Goal: Navigation & Orientation: Find specific page/section

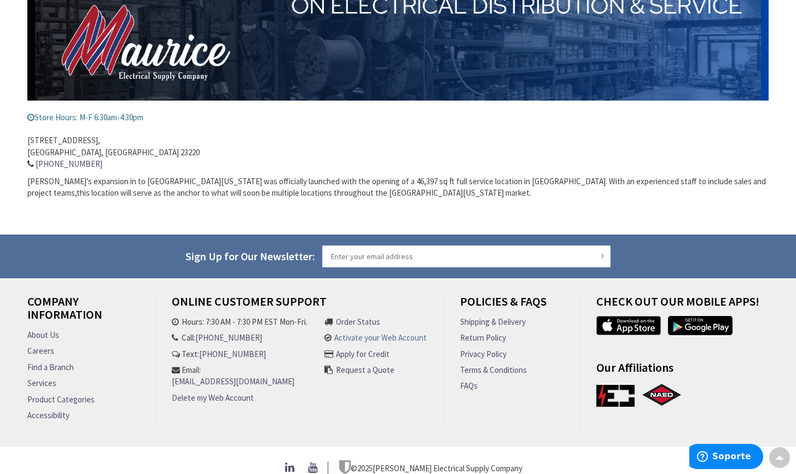
scroll to position [342, 0]
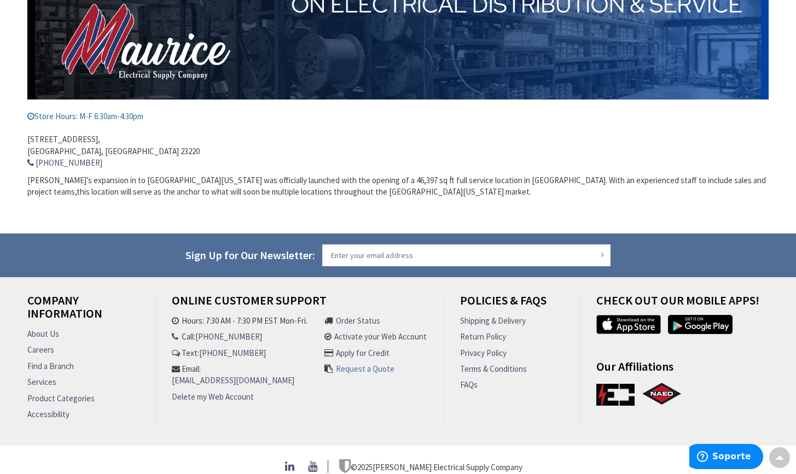
click at [365, 366] on link "Request a Quote" at bounding box center [365, 368] width 59 height 11
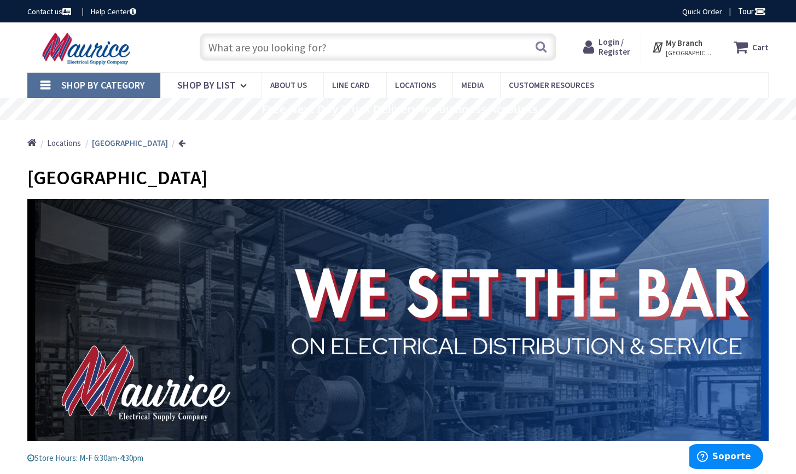
scroll to position [0, 0]
click at [598, 40] on icon at bounding box center [590, 47] width 15 height 20
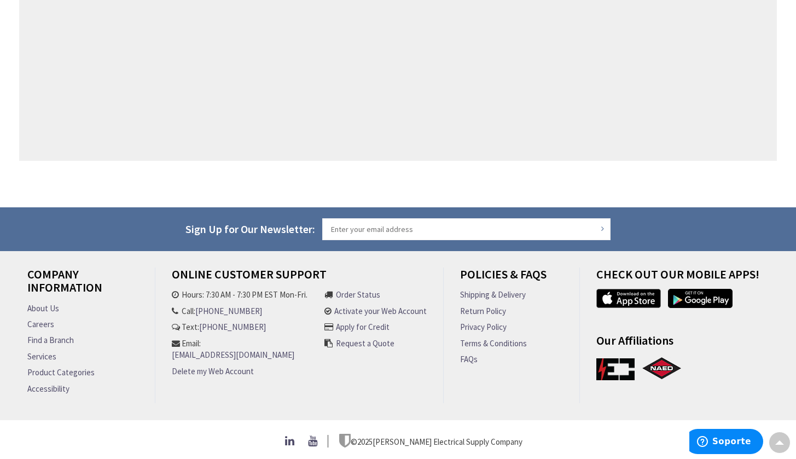
scroll to position [488, 0]
click at [382, 324] on link "Apply for Credit" at bounding box center [363, 326] width 54 height 11
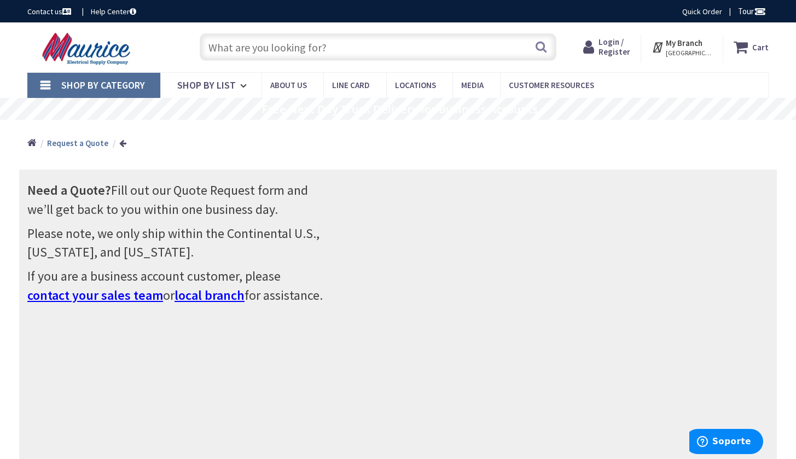
scroll to position [0, 0]
click at [625, 40] on span "Login / Register" at bounding box center [614, 47] width 32 height 20
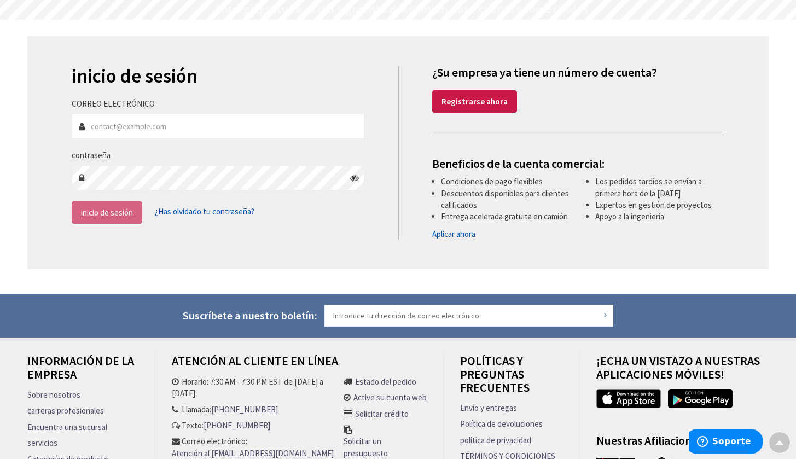
scroll to position [154, 0]
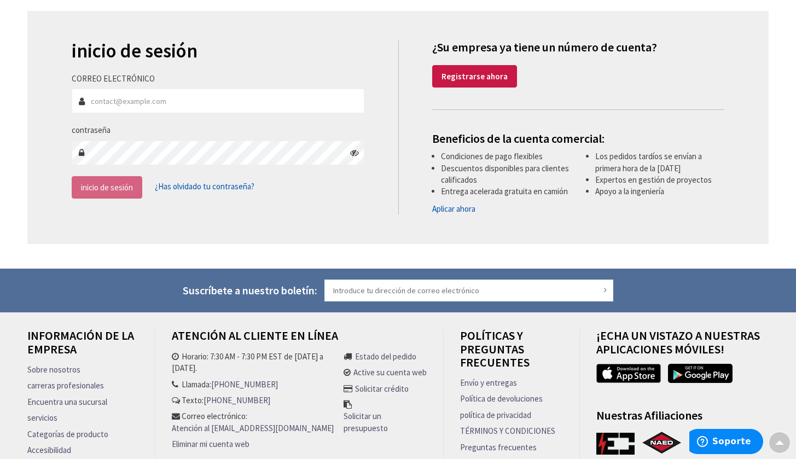
click at [459, 214] on link "Aplicar ahora" at bounding box center [453, 208] width 43 height 11
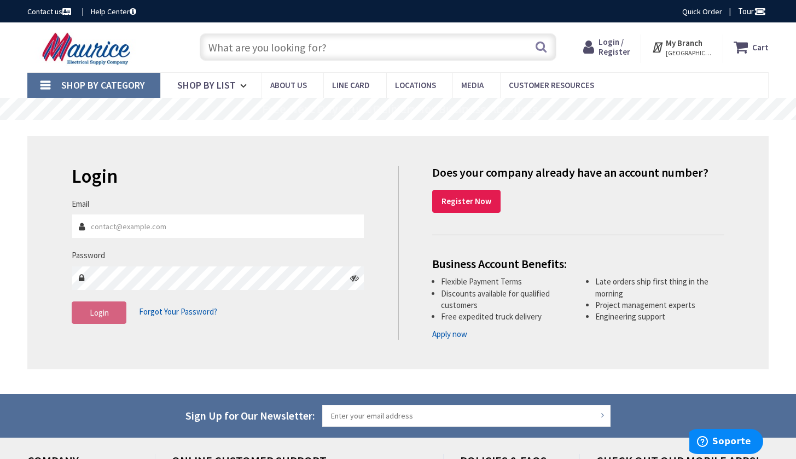
click at [468, 205] on strong "Register Now" at bounding box center [466, 201] width 50 height 10
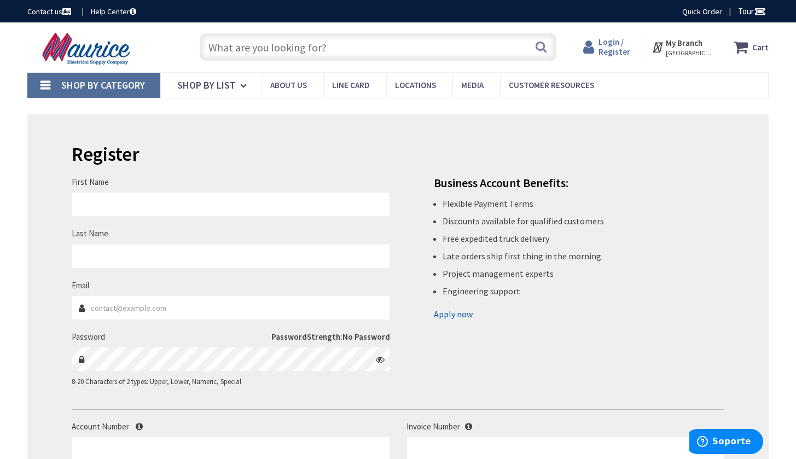
click at [613, 48] on span "Login / Register" at bounding box center [614, 47] width 32 height 20
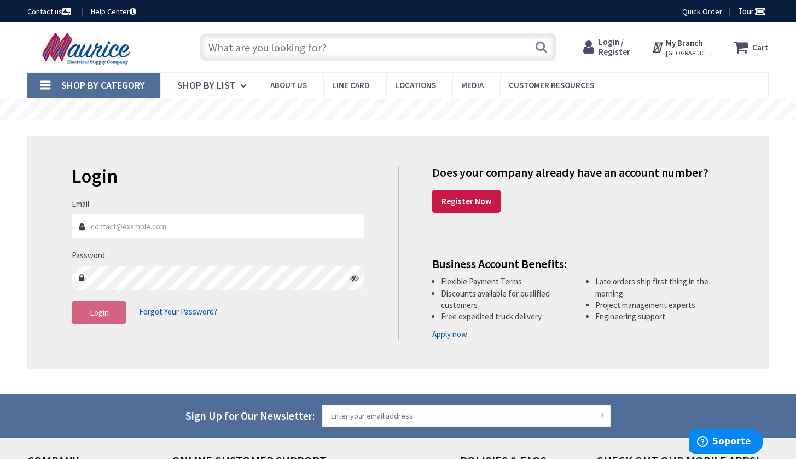
scroll to position [2, 0]
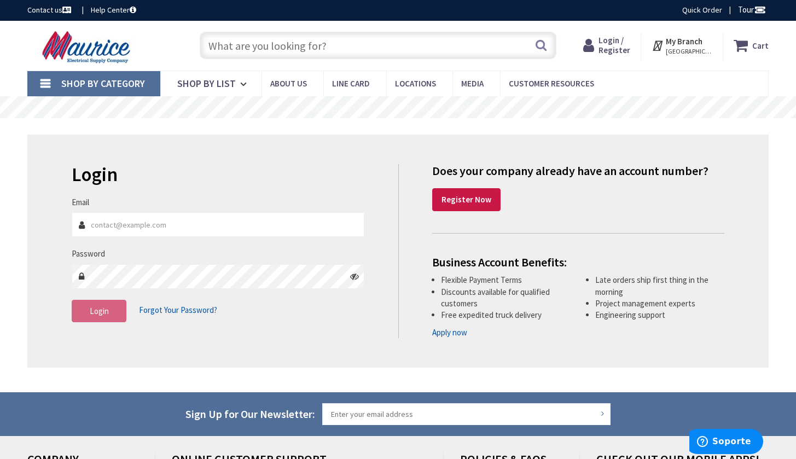
click at [443, 334] on link "Apply now" at bounding box center [449, 331] width 35 height 11
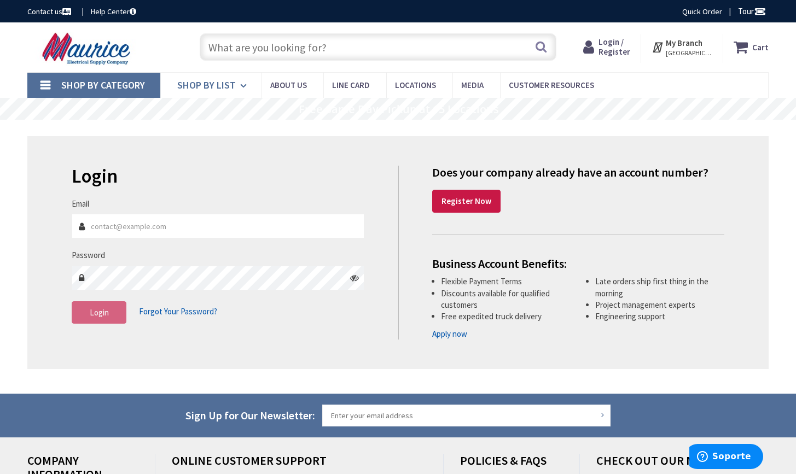
click at [214, 81] on span "Shop By List" at bounding box center [206, 85] width 59 height 13
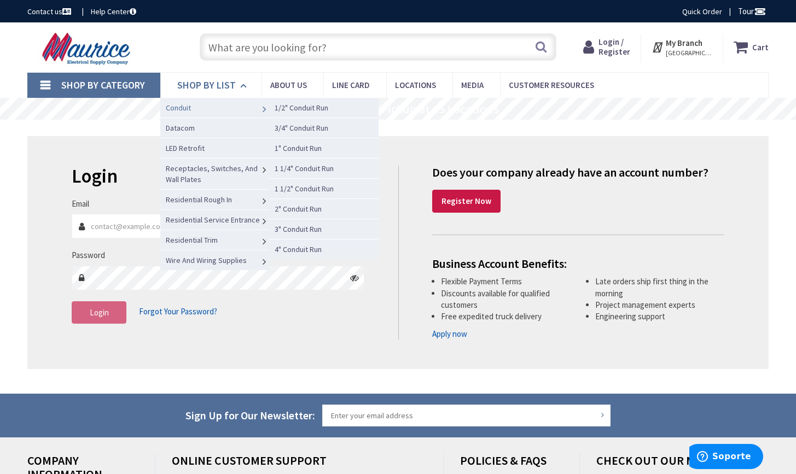
click at [192, 108] on link "Conduit" at bounding box center [214, 107] width 109 height 20
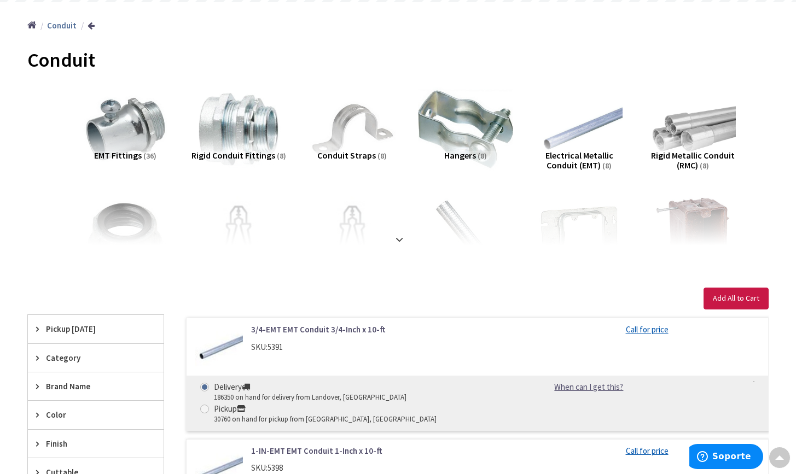
scroll to position [118, 0]
click at [396, 237] on strong at bounding box center [399, 239] width 13 height 12
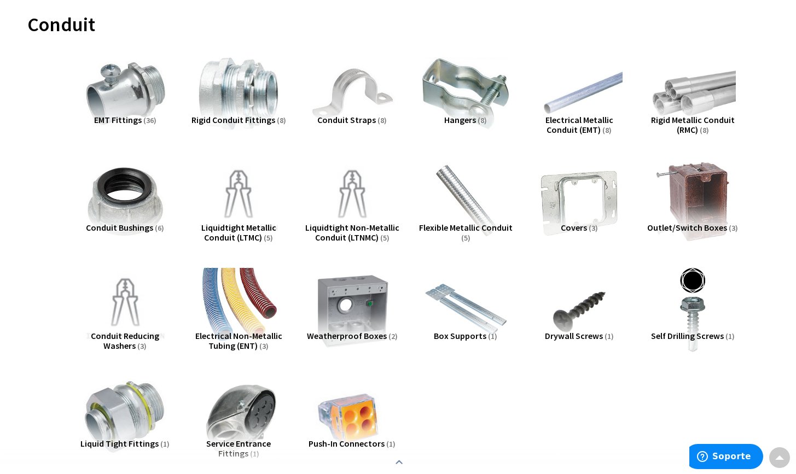
scroll to position [152, 0]
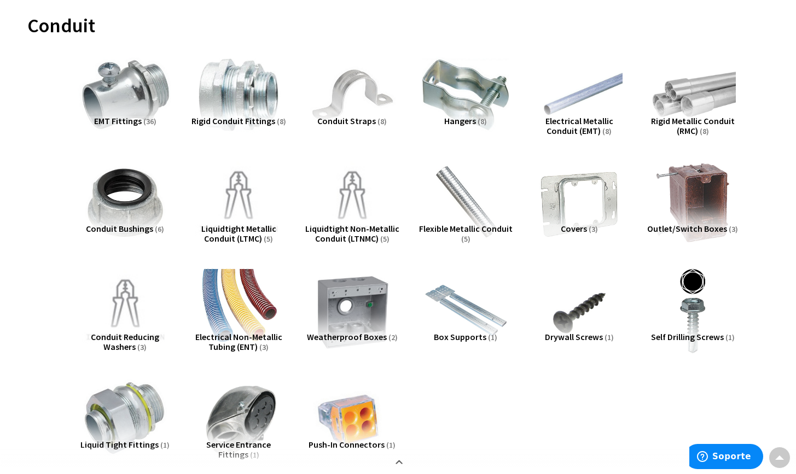
click at [129, 92] on img at bounding box center [125, 95] width 95 height 95
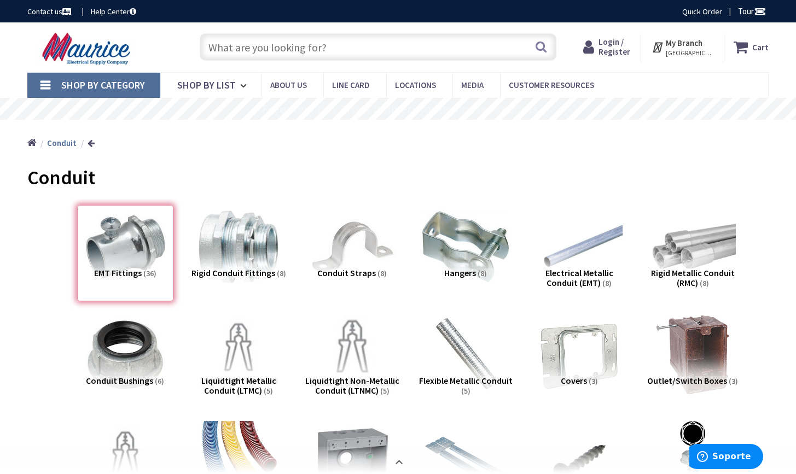
scroll to position [0, 0]
click at [592, 249] on img at bounding box center [579, 247] width 95 height 95
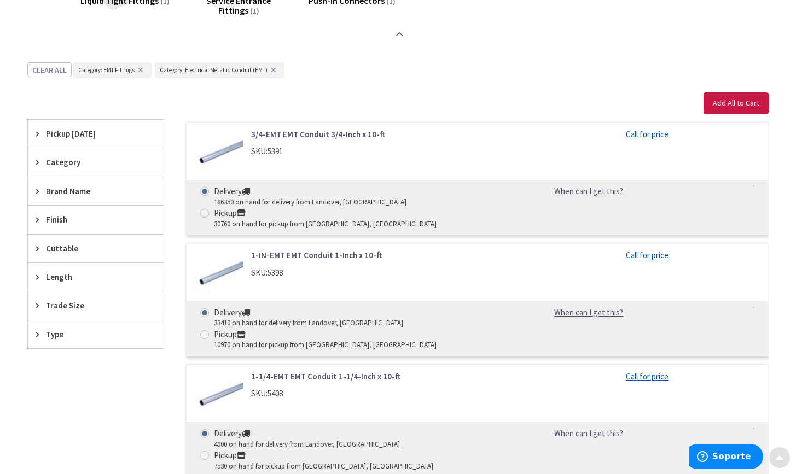
scroll to position [657, 0]
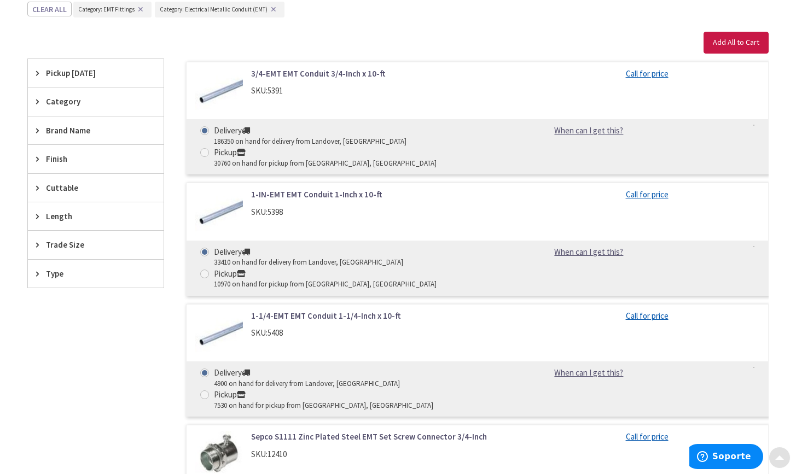
click at [586, 243] on div "View Subcategories EMT Fittings (36) Electrical Metallic Conduit (EMT) (8) Rigi…" at bounding box center [397, 104] width 741 height 1125
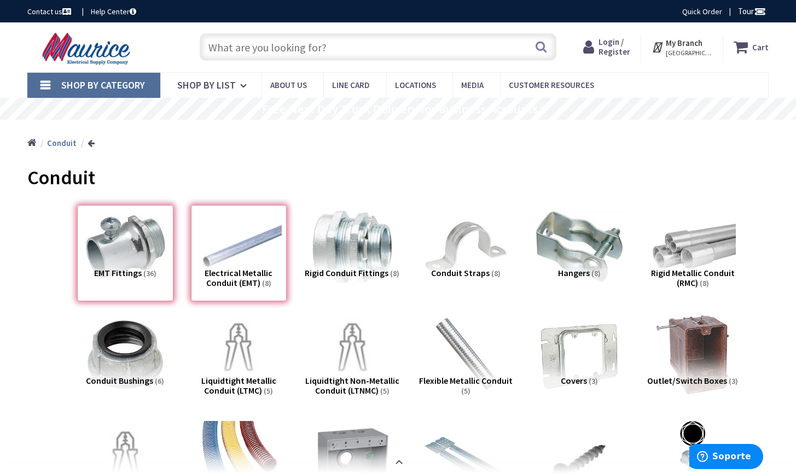
scroll to position [0, 0]
click at [89, 144] on link at bounding box center [90, 143] width 7 height 8
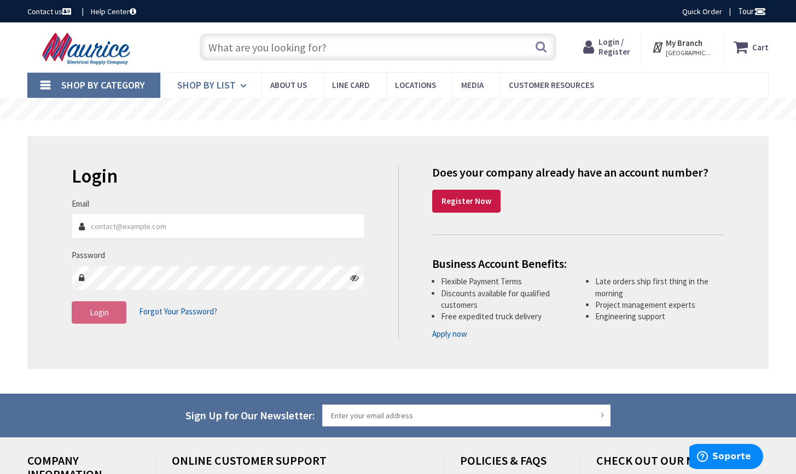
click at [231, 89] on span "Shop By List" at bounding box center [206, 85] width 59 height 13
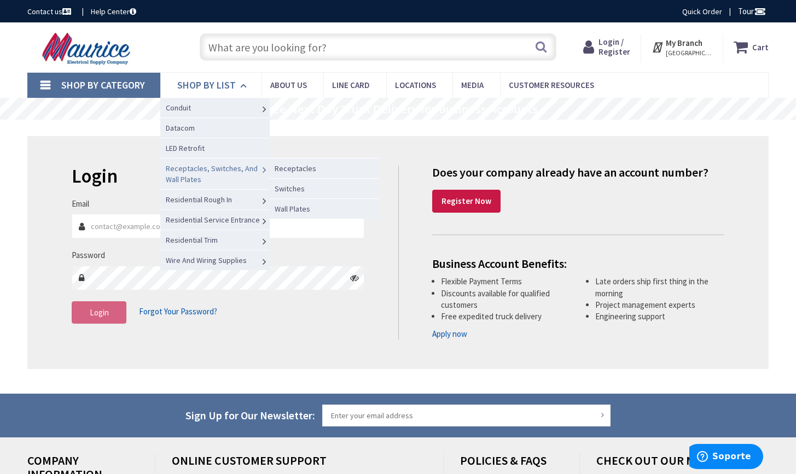
click at [218, 173] on link "Receptacles, Switches, And Wall Plates" at bounding box center [214, 173] width 109 height 31
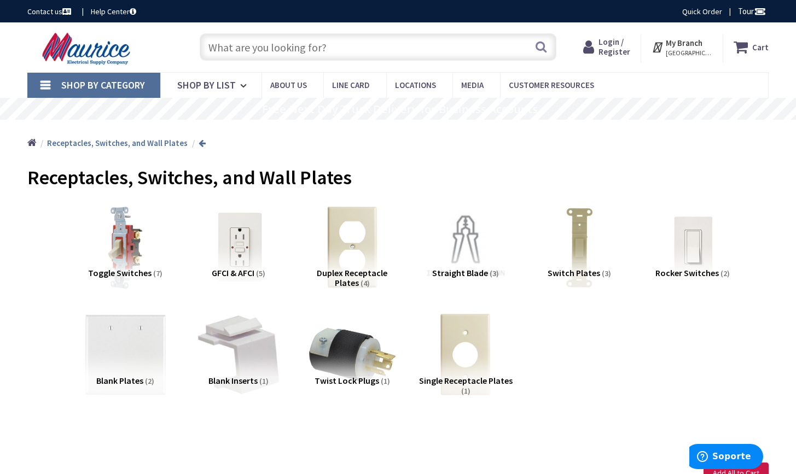
click at [198, 142] on link at bounding box center [201, 143] width 7 height 8
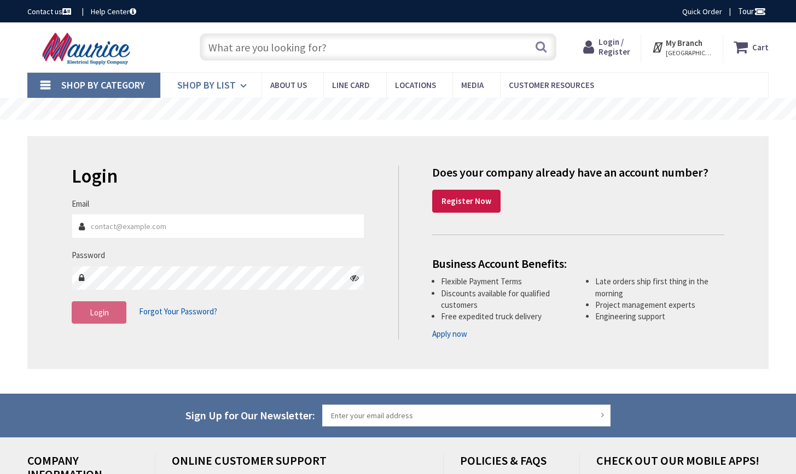
click at [214, 91] on span "Shop By List" at bounding box center [206, 85] width 59 height 13
click at [237, 89] on link "Shop By List" at bounding box center [210, 85] width 101 height 25
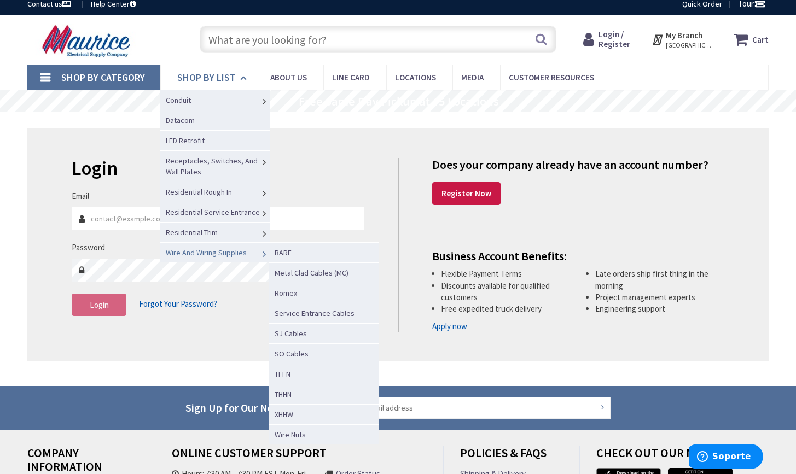
scroll to position [8, 0]
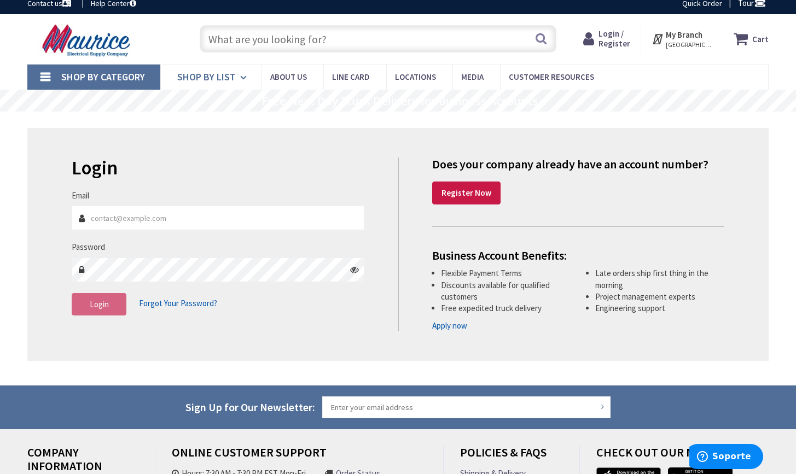
click at [217, 77] on span "Shop By List" at bounding box center [206, 77] width 59 height 13
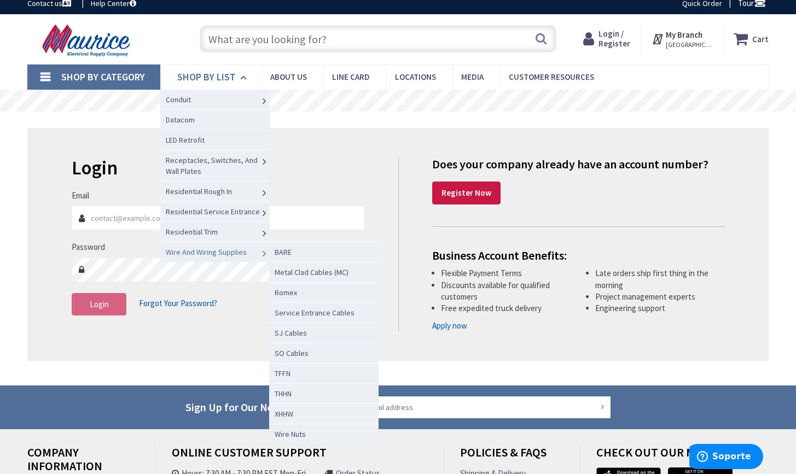
click at [262, 253] on icon at bounding box center [264, 254] width 11 height 24
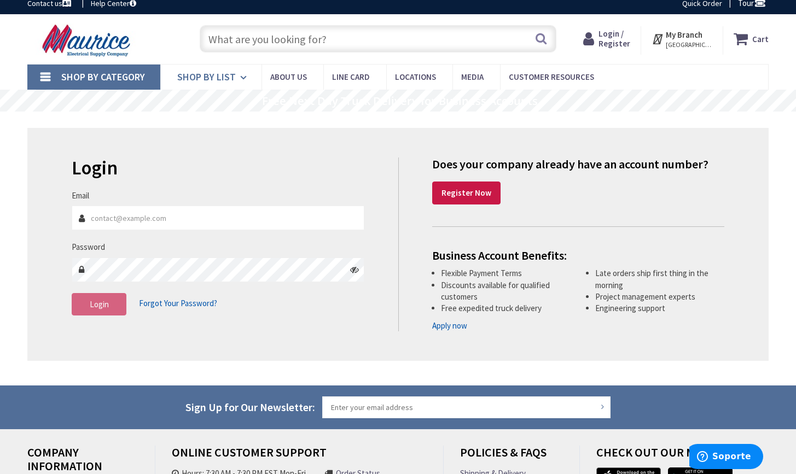
click at [215, 69] on link "Shop By List" at bounding box center [210, 77] width 101 height 25
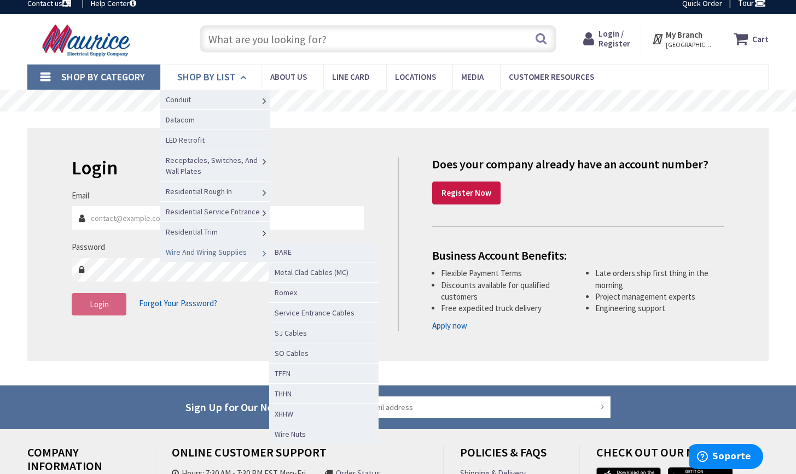
click at [189, 249] on span "Wire And Wiring Supplies" at bounding box center [206, 252] width 81 height 10
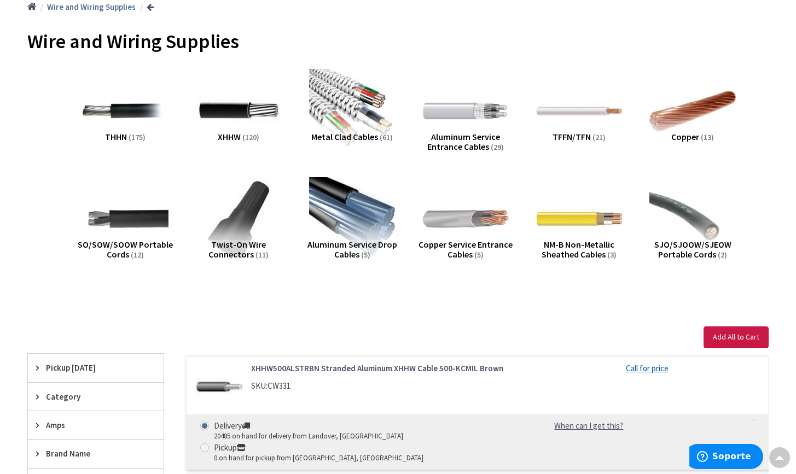
scroll to position [137, 0]
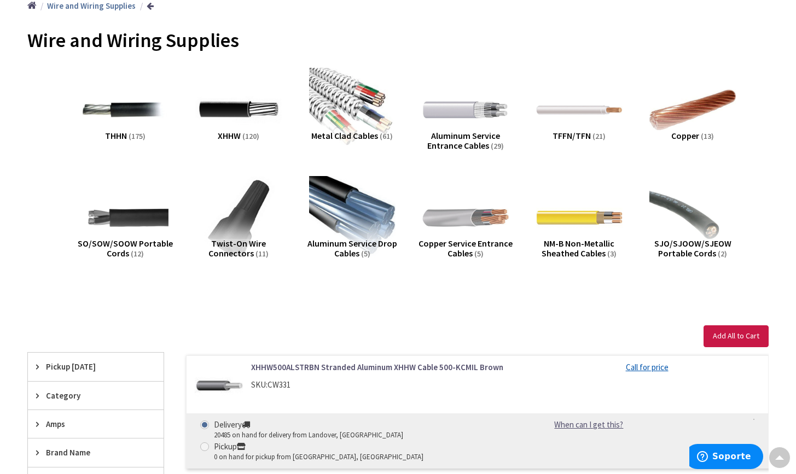
click at [574, 248] on span "NM-B Non-Metallic Sheathed Cables" at bounding box center [577, 248] width 73 height 21
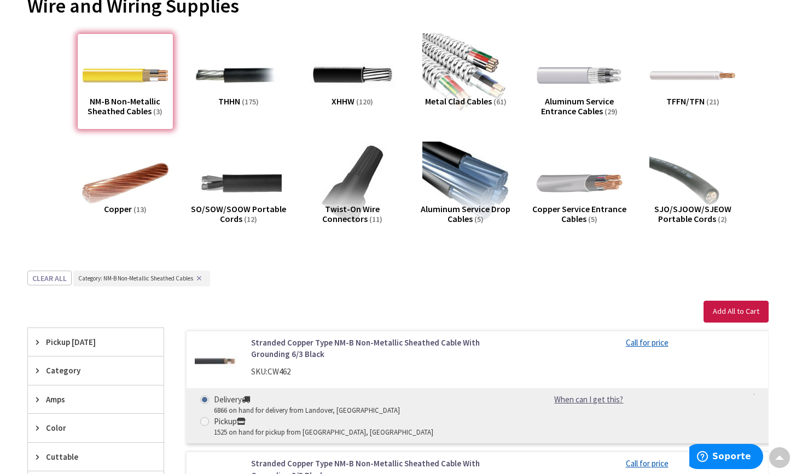
scroll to position [172, 0]
click at [355, 191] on img at bounding box center [352, 183] width 95 height 95
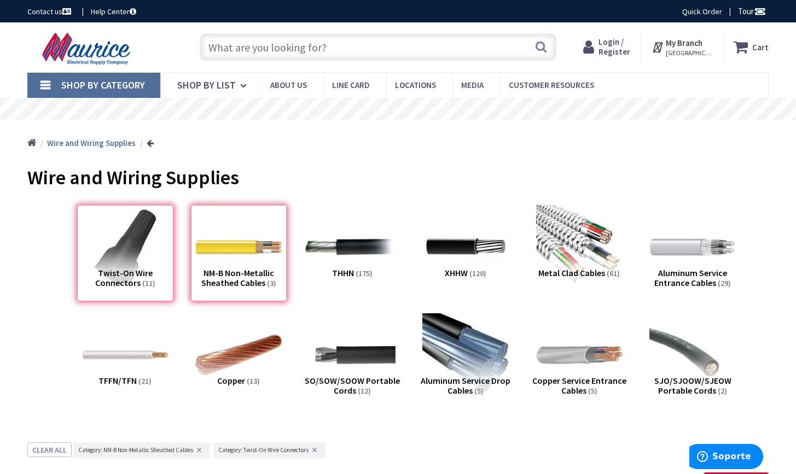
scroll to position [0, 0]
